Goal: Task Accomplishment & Management: Manage account settings

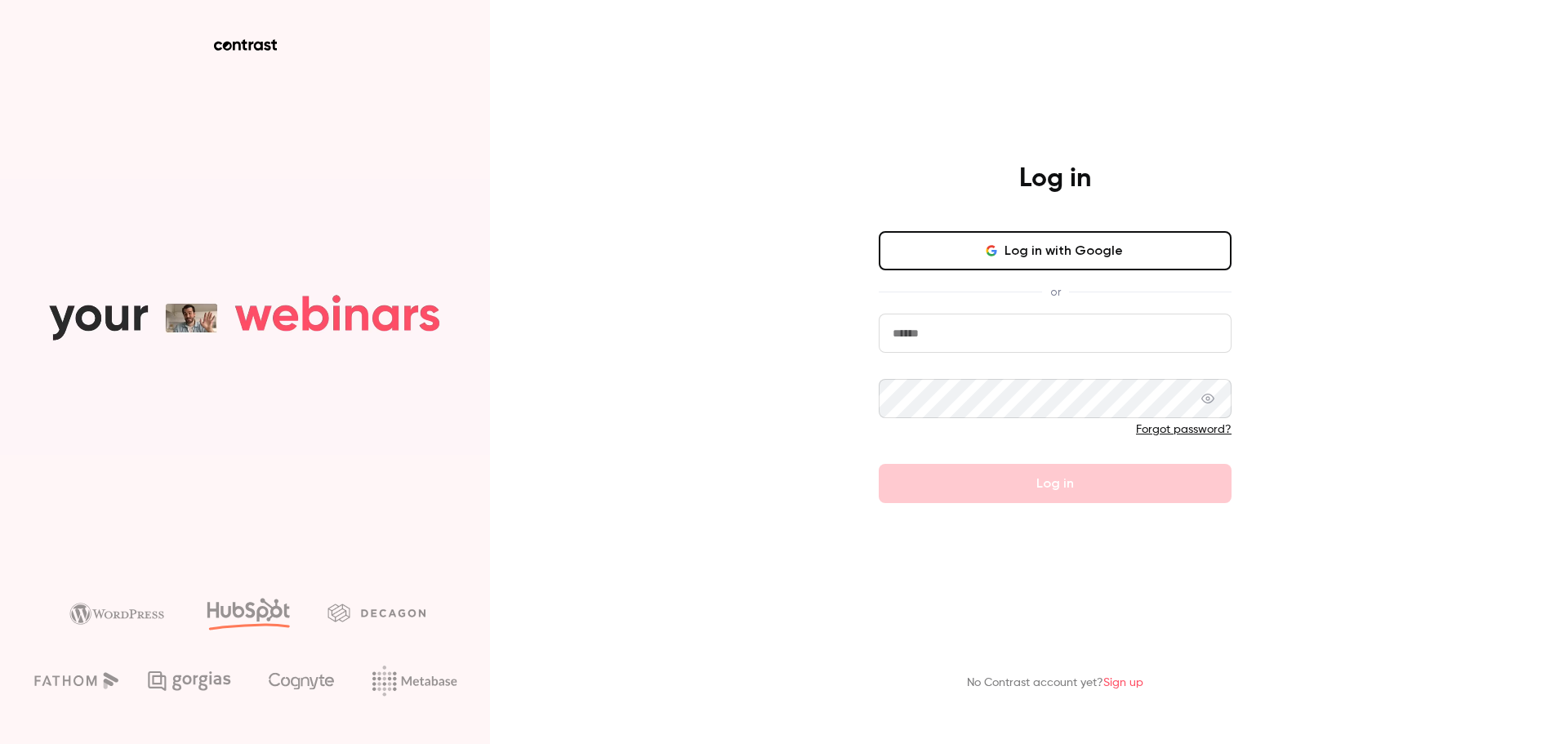
click at [963, 347] on input "email" at bounding box center [1055, 333] width 353 height 39
type input "**********"
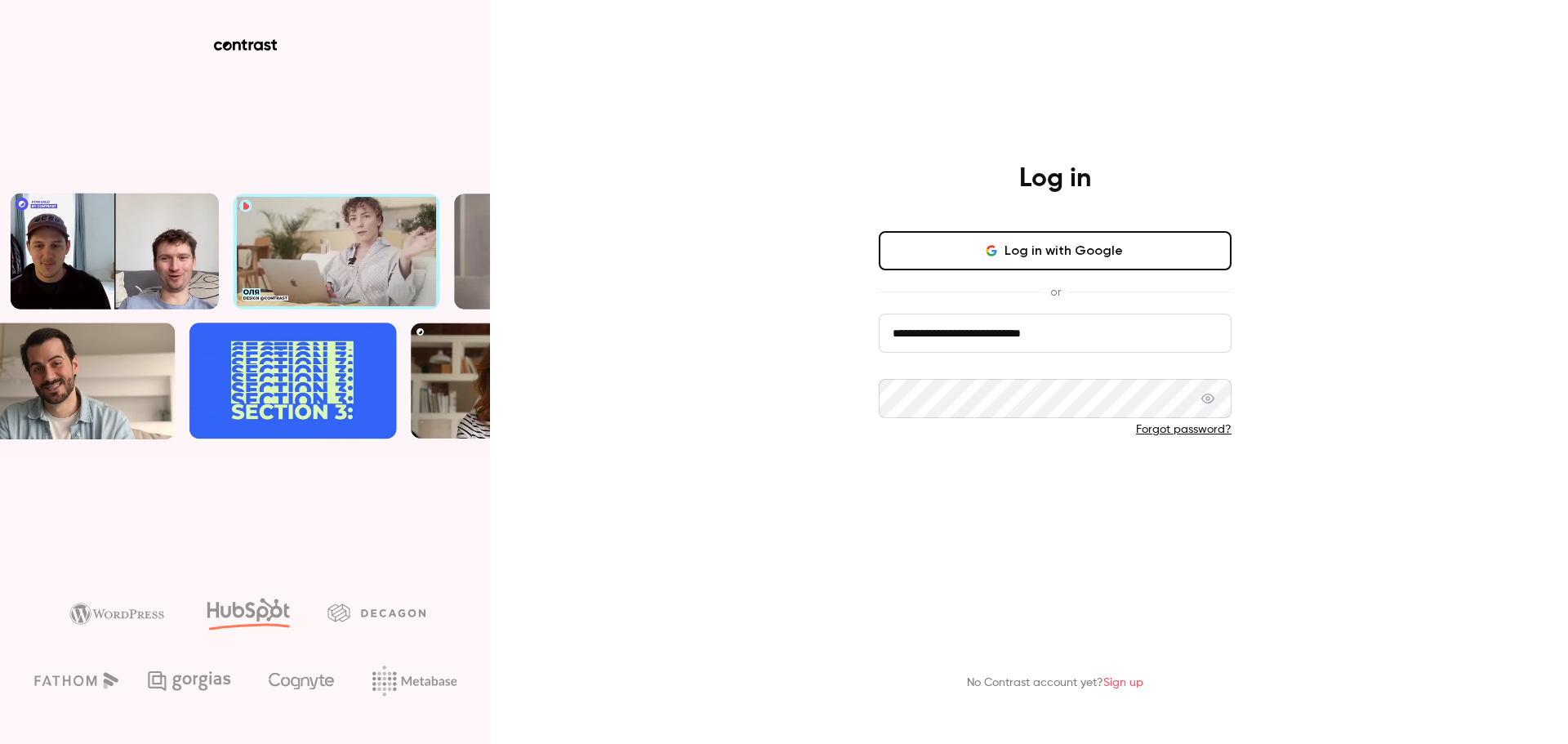
click at [1072, 483] on button "Log in" at bounding box center [1055, 484] width 353 height 39
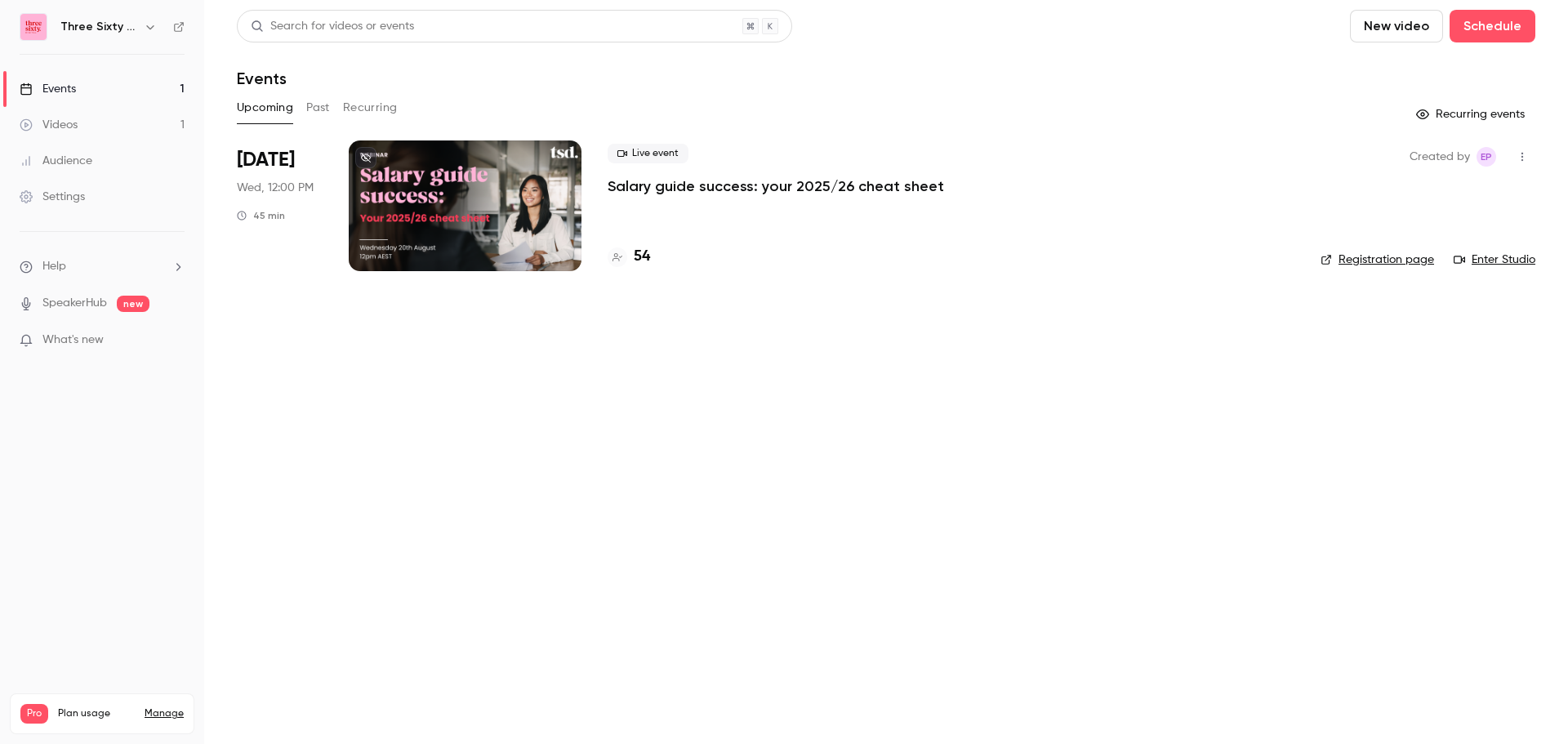
click at [49, 199] on div "Settings" at bounding box center [52, 196] width 65 height 16
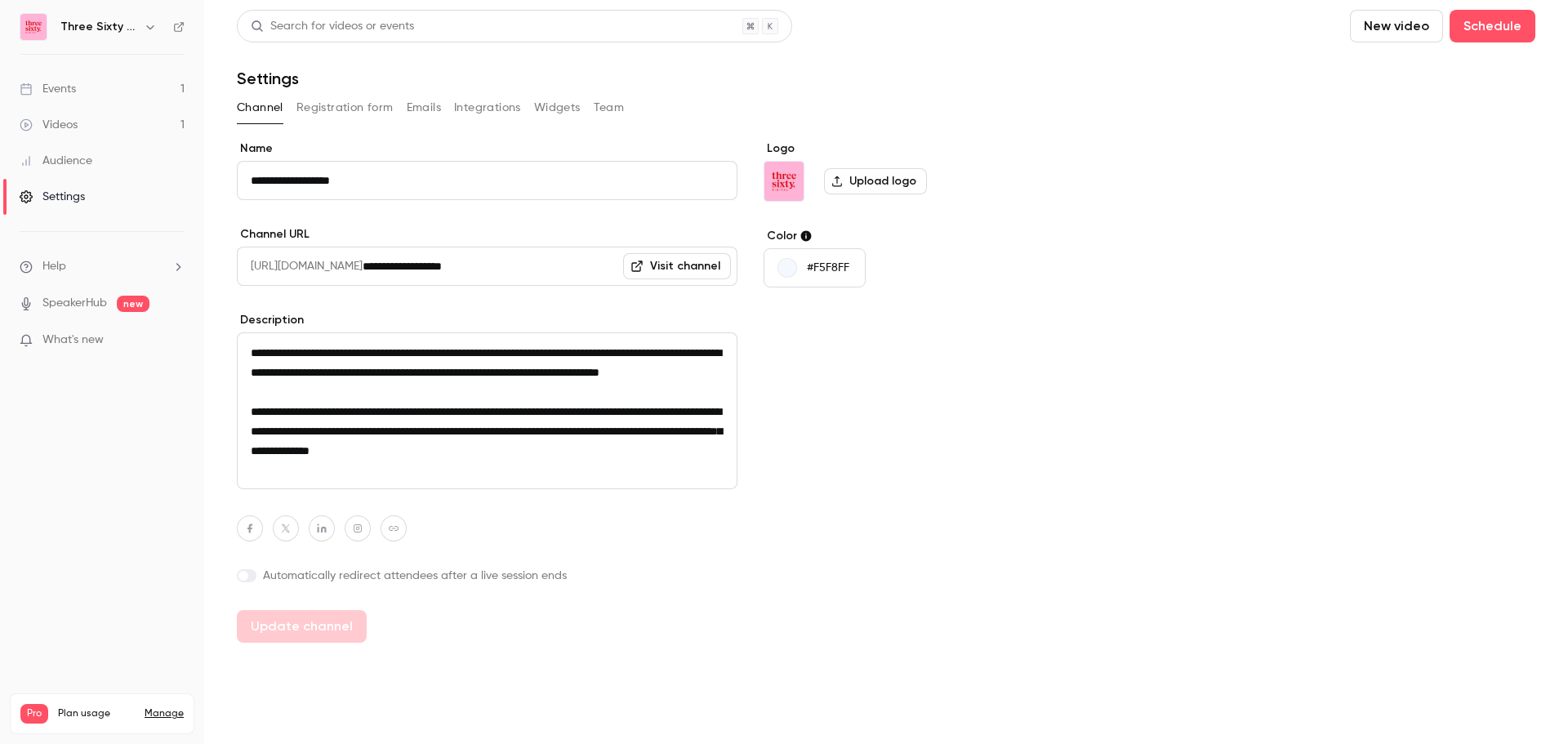
click at [605, 103] on button "Team" at bounding box center [609, 108] width 31 height 26
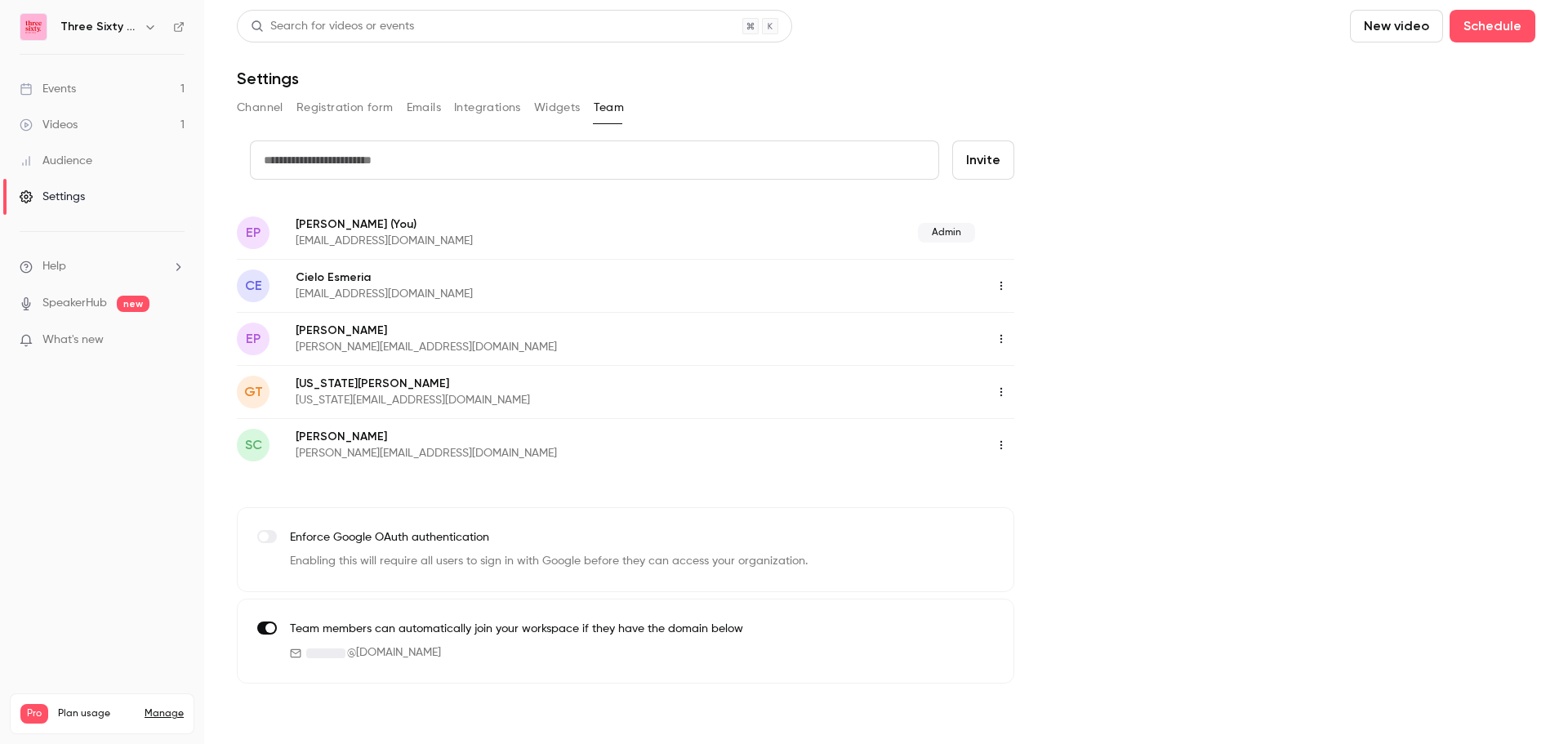
click at [994, 334] on button "button" at bounding box center [1001, 338] width 26 height 26
click at [1029, 372] on div "Assign admin role" at bounding box center [1091, 380] width 124 height 16
click at [726, 171] on input "text" at bounding box center [594, 160] width 689 height 39
type input "**********"
click at [990, 156] on button "Invite" at bounding box center [983, 160] width 62 height 39
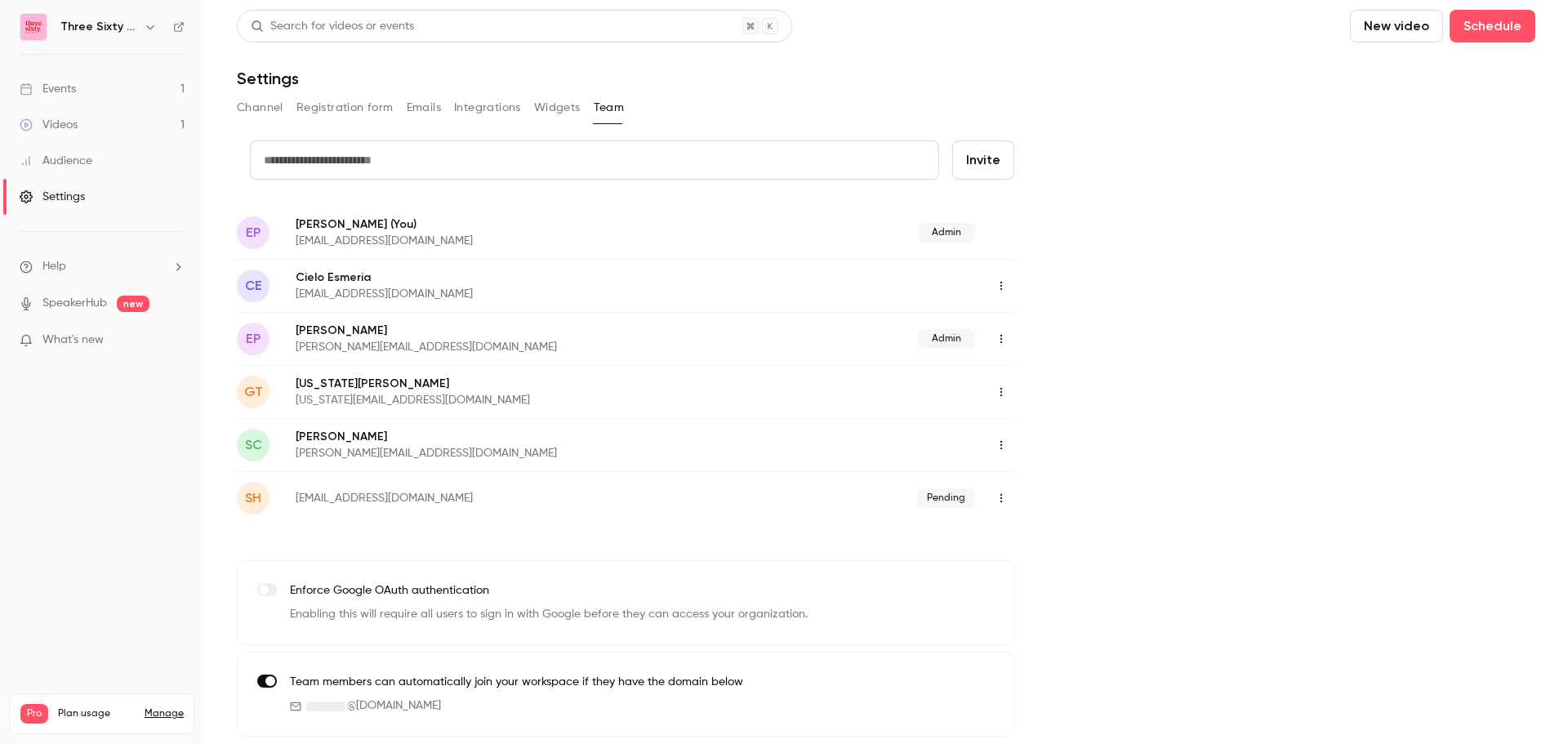
click at [998, 498] on icon "button" at bounding box center [1001, 498] width 13 height 11
click at [1078, 456] on div at bounding box center [784, 372] width 1568 height 744
